Goal: Task Accomplishment & Management: Use online tool/utility

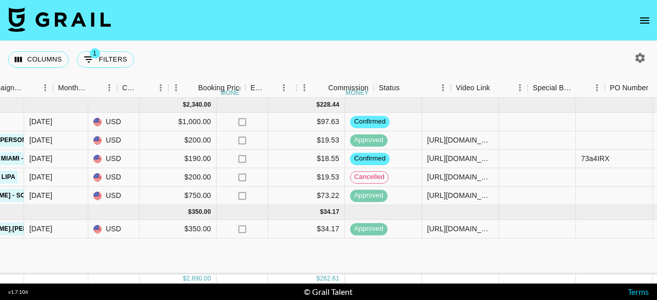
scroll to position [0, 553]
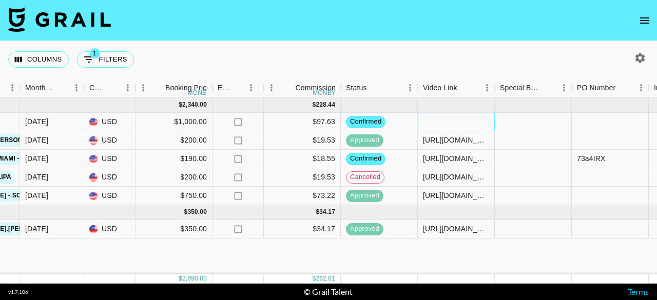
click at [466, 124] on div at bounding box center [456, 122] width 77 height 18
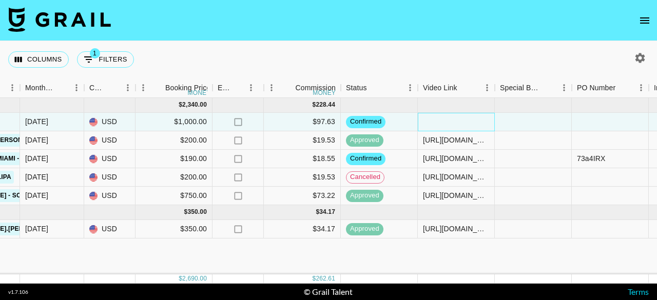
click at [464, 116] on div at bounding box center [456, 122] width 77 height 18
type input "[URL][DOMAIN_NAME]"
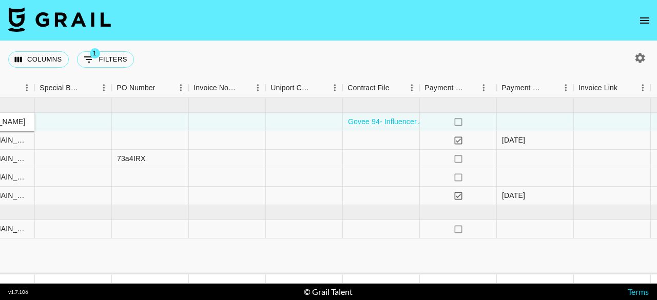
scroll to position [0, 1048]
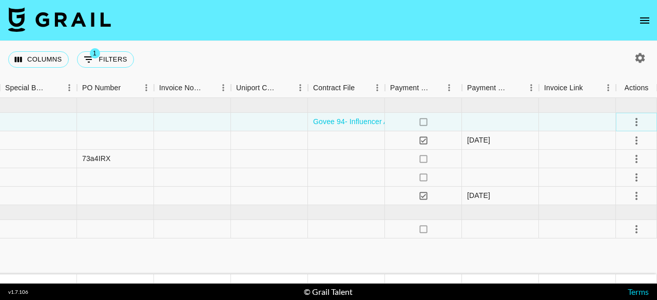
click at [637, 126] on icon "select merge strategy" at bounding box center [637, 122] width 2 height 8
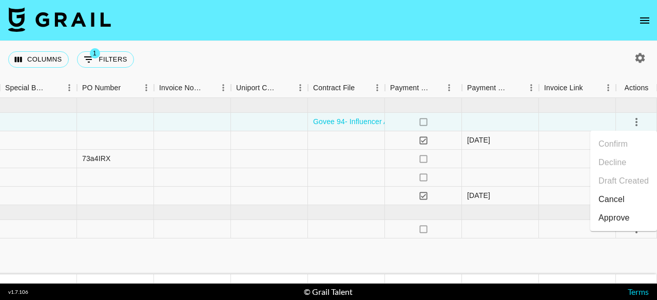
click at [616, 221] on div "Approve" at bounding box center [614, 218] width 31 height 12
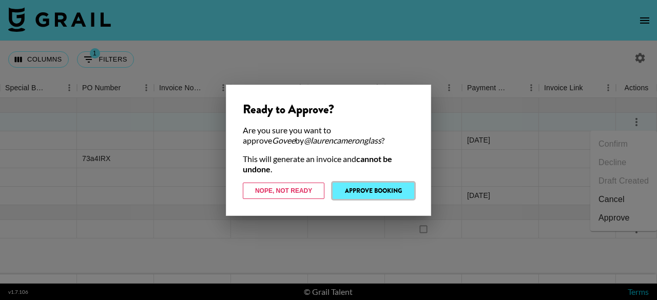
click at [385, 193] on button "Approve Booking" at bounding box center [374, 191] width 82 height 16
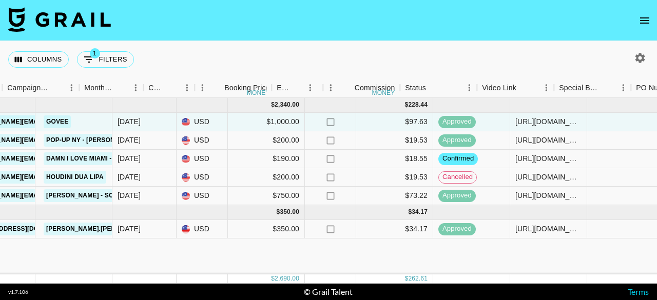
scroll to position [0, 445]
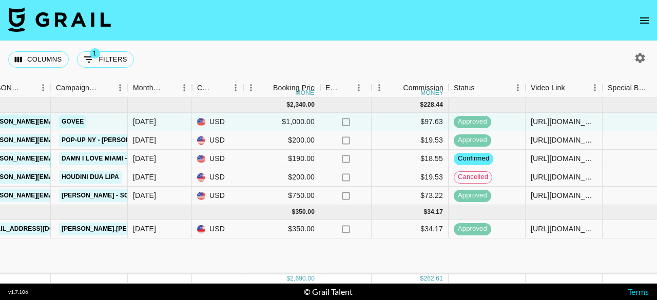
click at [40, 163] on link "[PERSON_NAME][EMAIL_ADDRESS][DOMAIN_NAME]" at bounding box center [65, 159] width 167 height 13
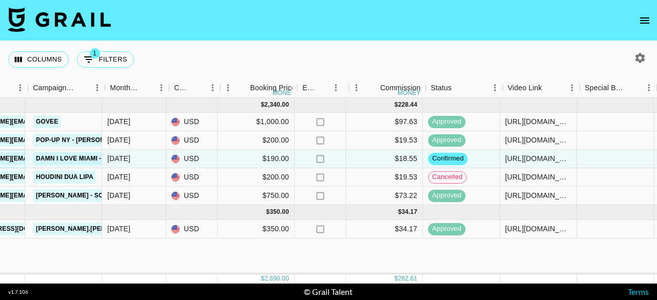
scroll to position [0, 467]
